Goal: Task Accomplishment & Management: Use online tool/utility

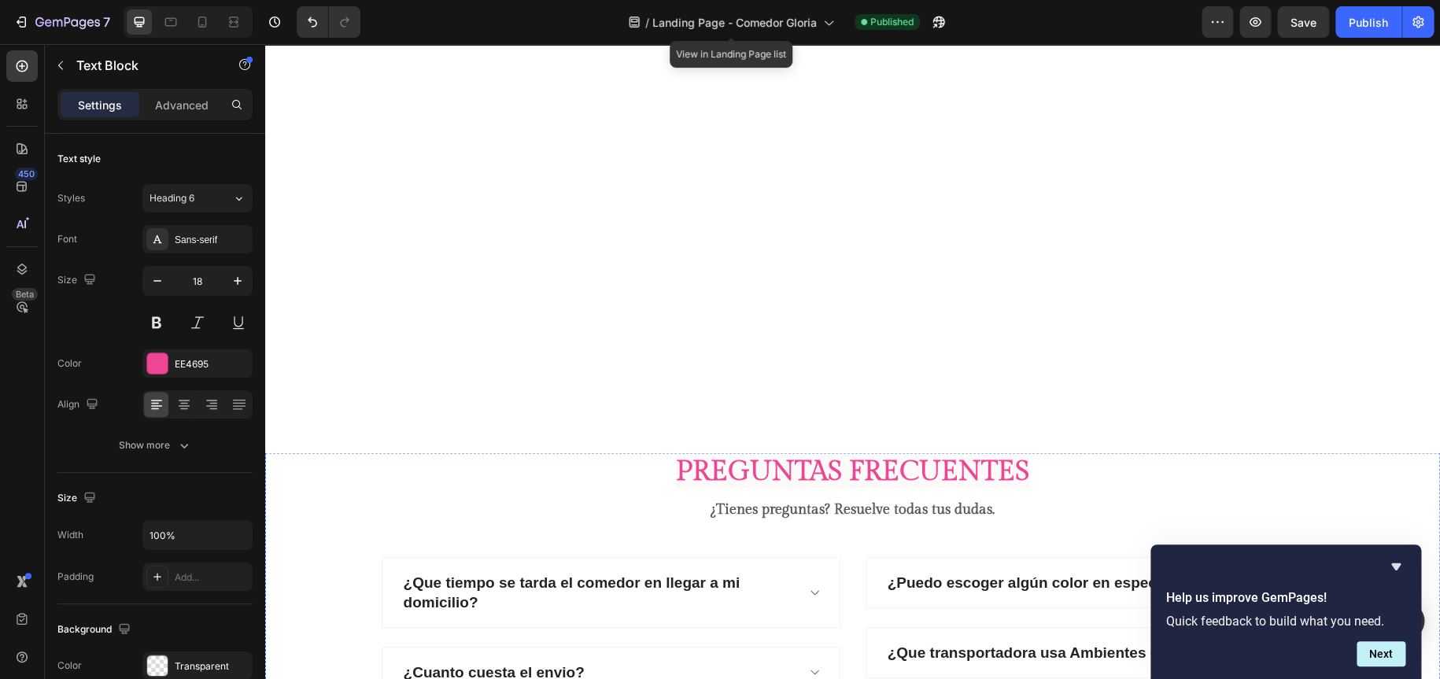
scroll to position [4979, 0]
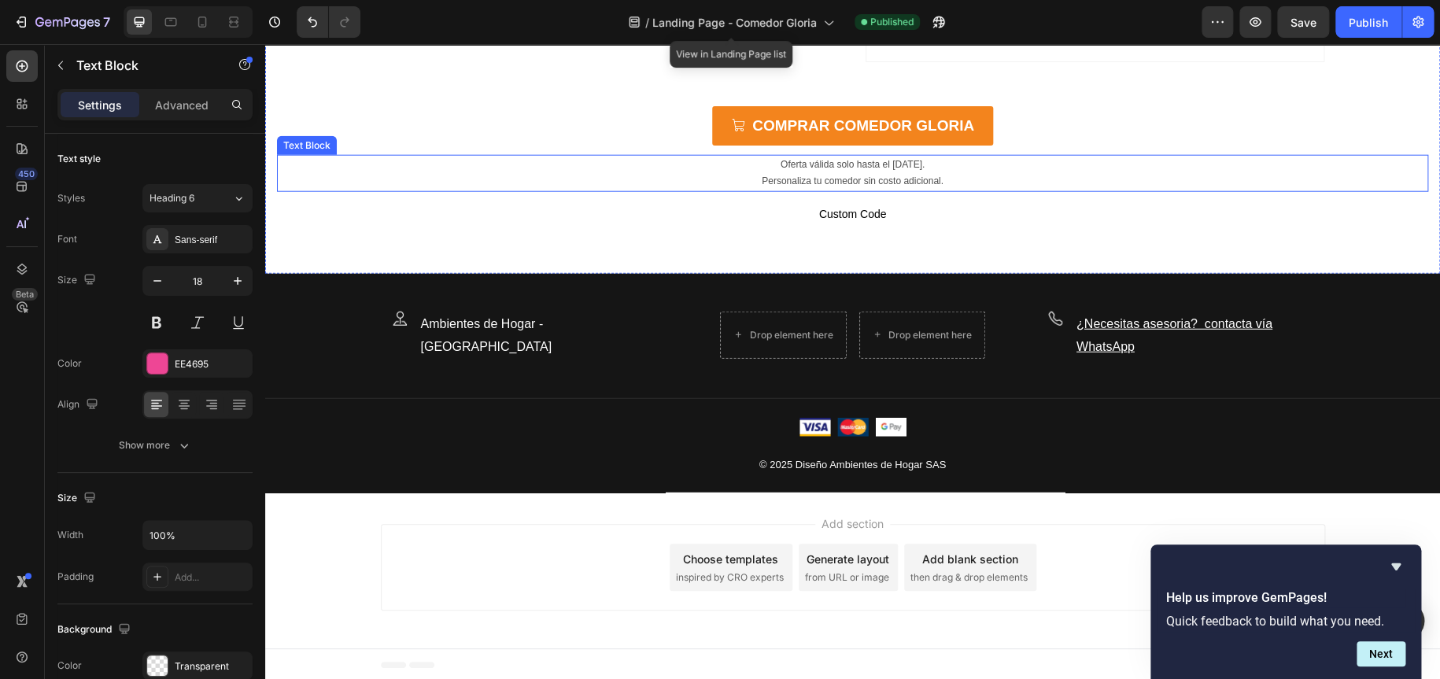
click at [893, 160] on p "Oferta válida solo hasta el 31 de Octubre 2025. Personaliza tu comedor sin cost…" at bounding box center [853, 174] width 1148 height 34
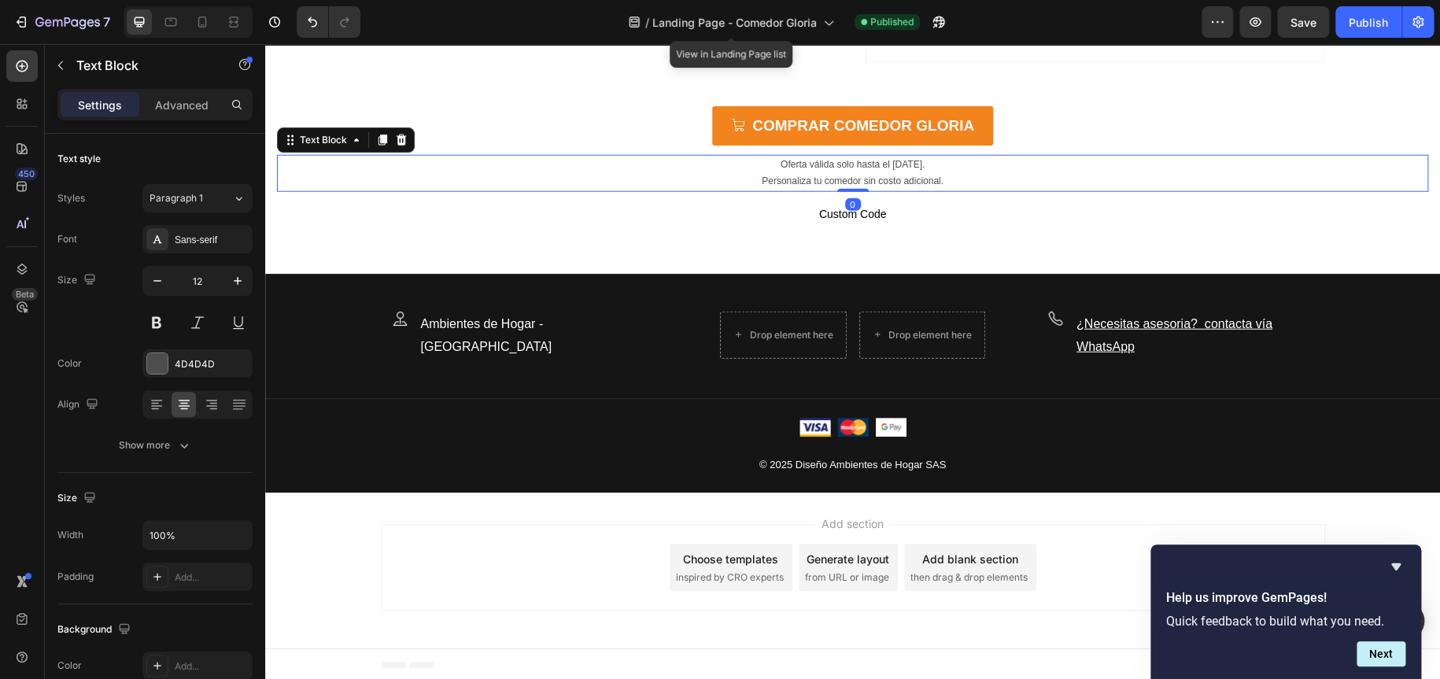
click at [885, 163] on p "Oferta válida solo hasta el 31 de Octubre 2025. Personaliza tu comedor sin cost…" at bounding box center [853, 174] width 1148 height 34
click at [870, 163] on p "Oferta válida solo hasta el 31 de Octubre 2025. Personaliza tu comedor sin cost…" at bounding box center [853, 174] width 1148 height 34
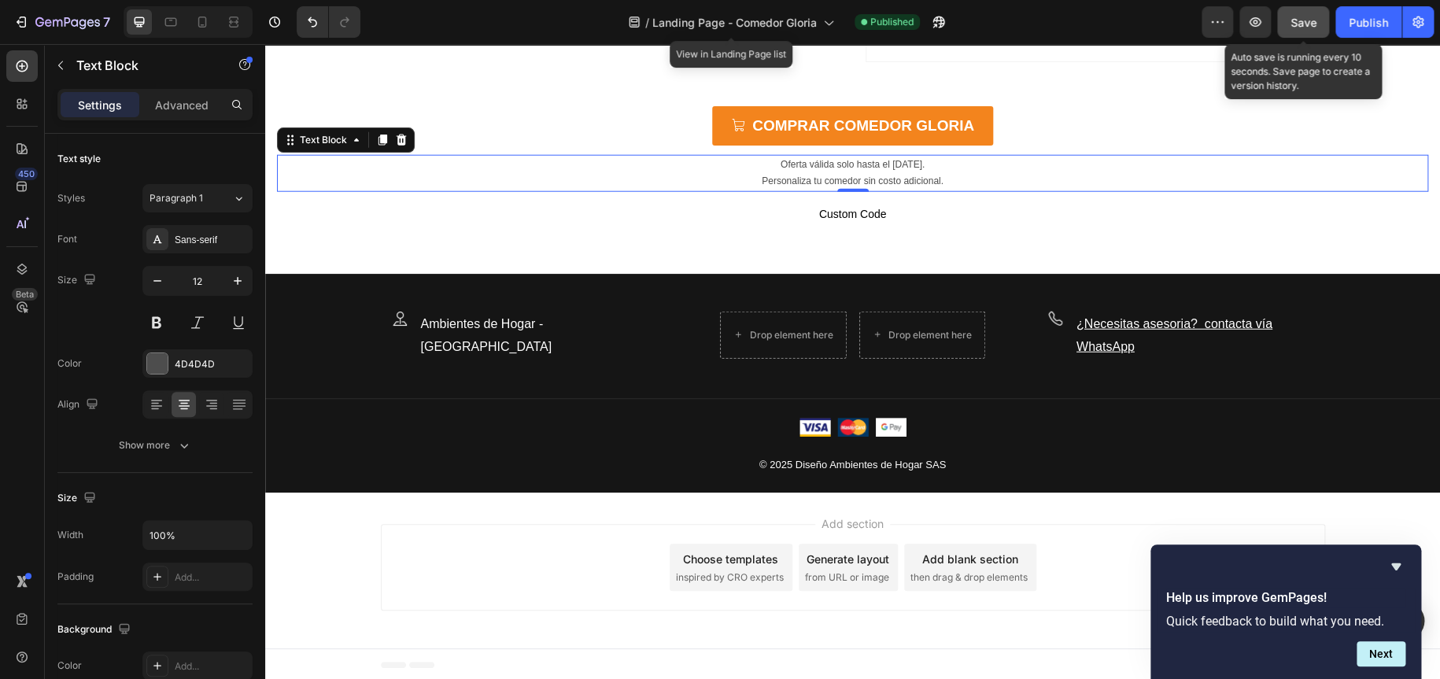
click at [1307, 25] on span "Save" at bounding box center [1304, 22] width 26 height 13
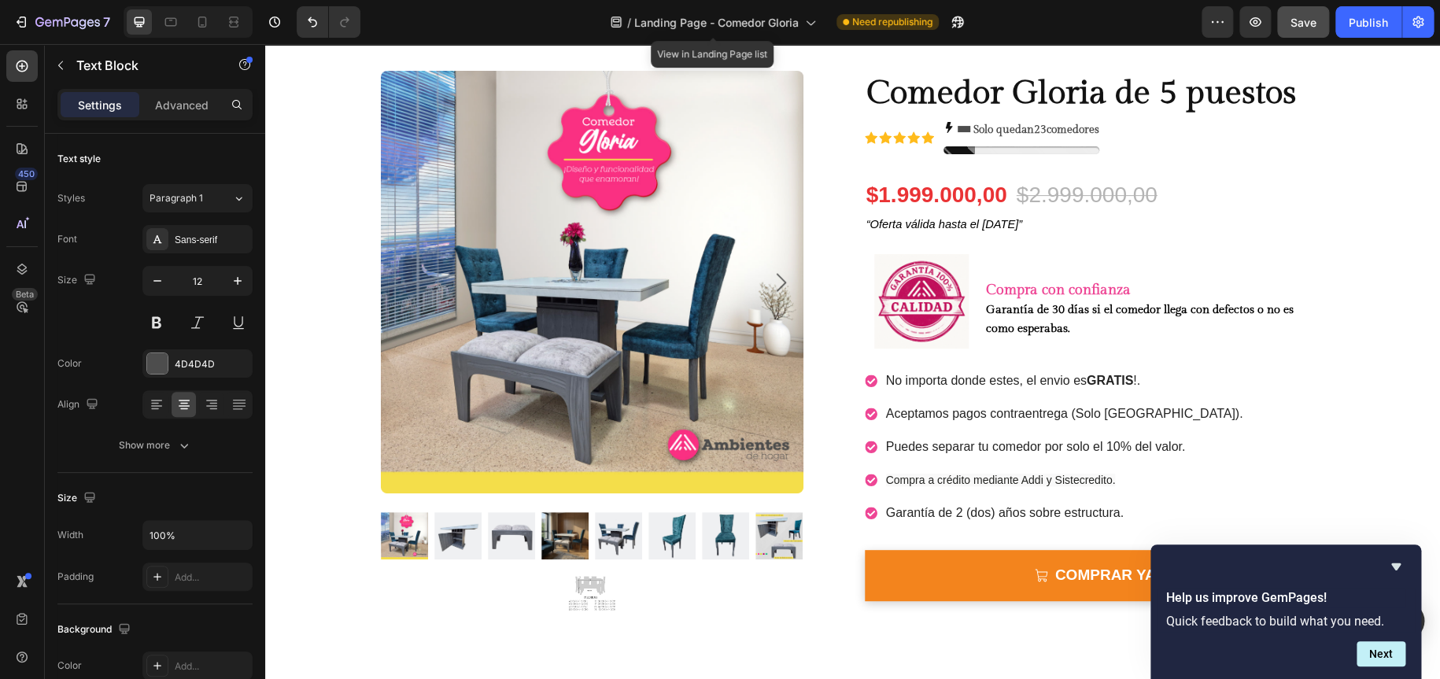
scroll to position [0, 0]
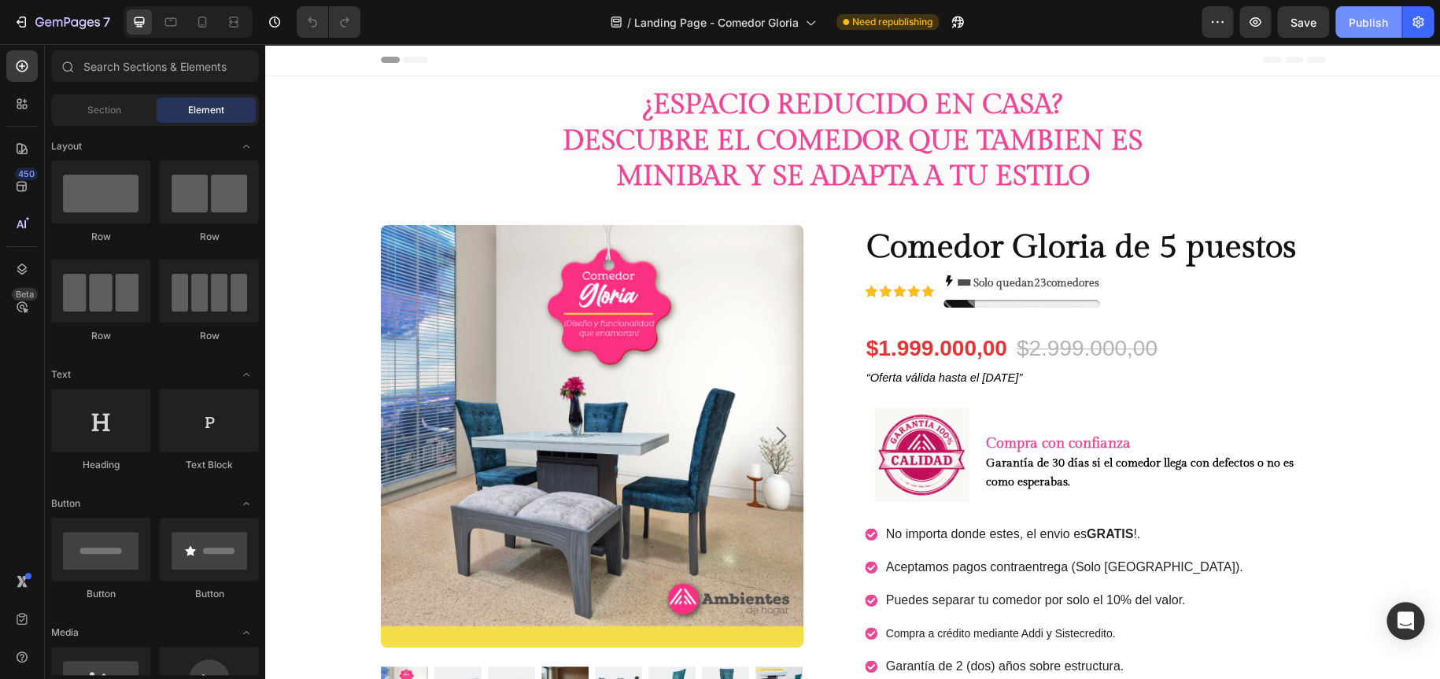
click at [1352, 25] on div "Publish" at bounding box center [1368, 22] width 39 height 17
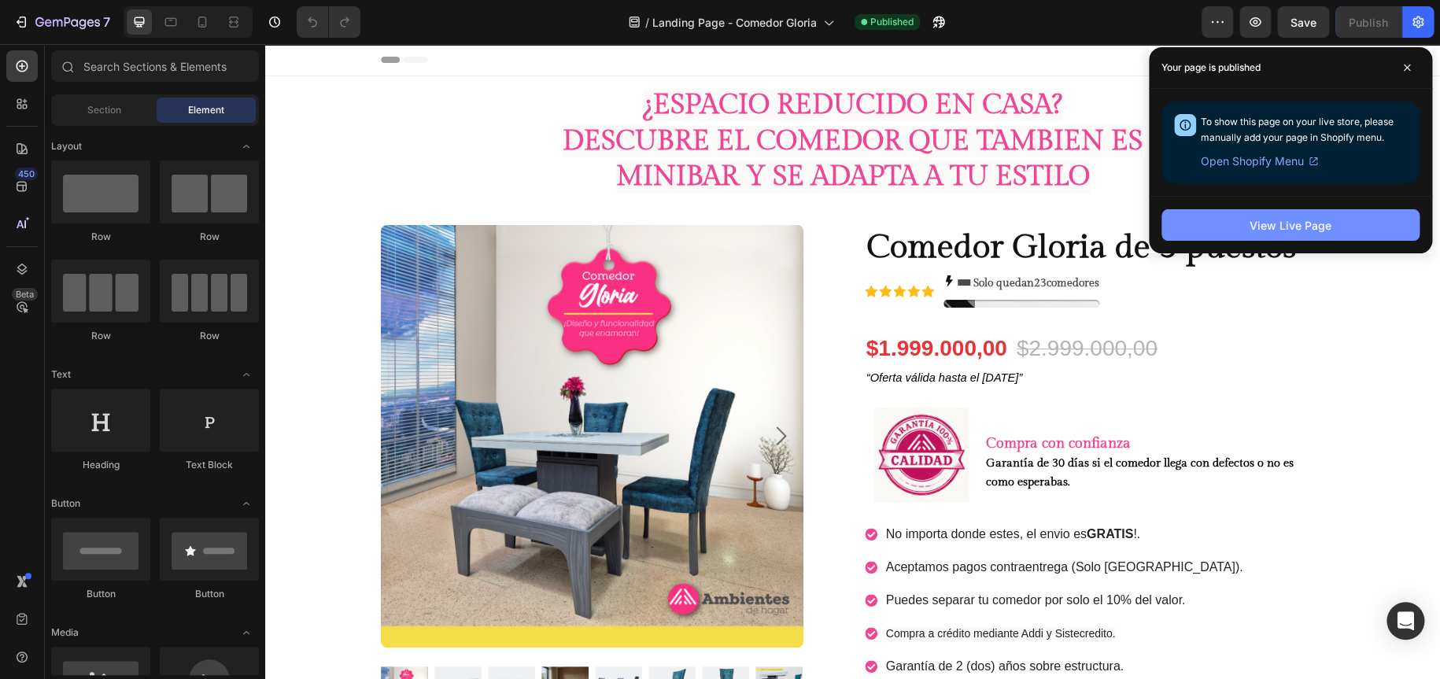
click at [1300, 227] on div "View Live Page" at bounding box center [1291, 225] width 82 height 17
